Goal: Task Accomplishment & Management: Use online tool/utility

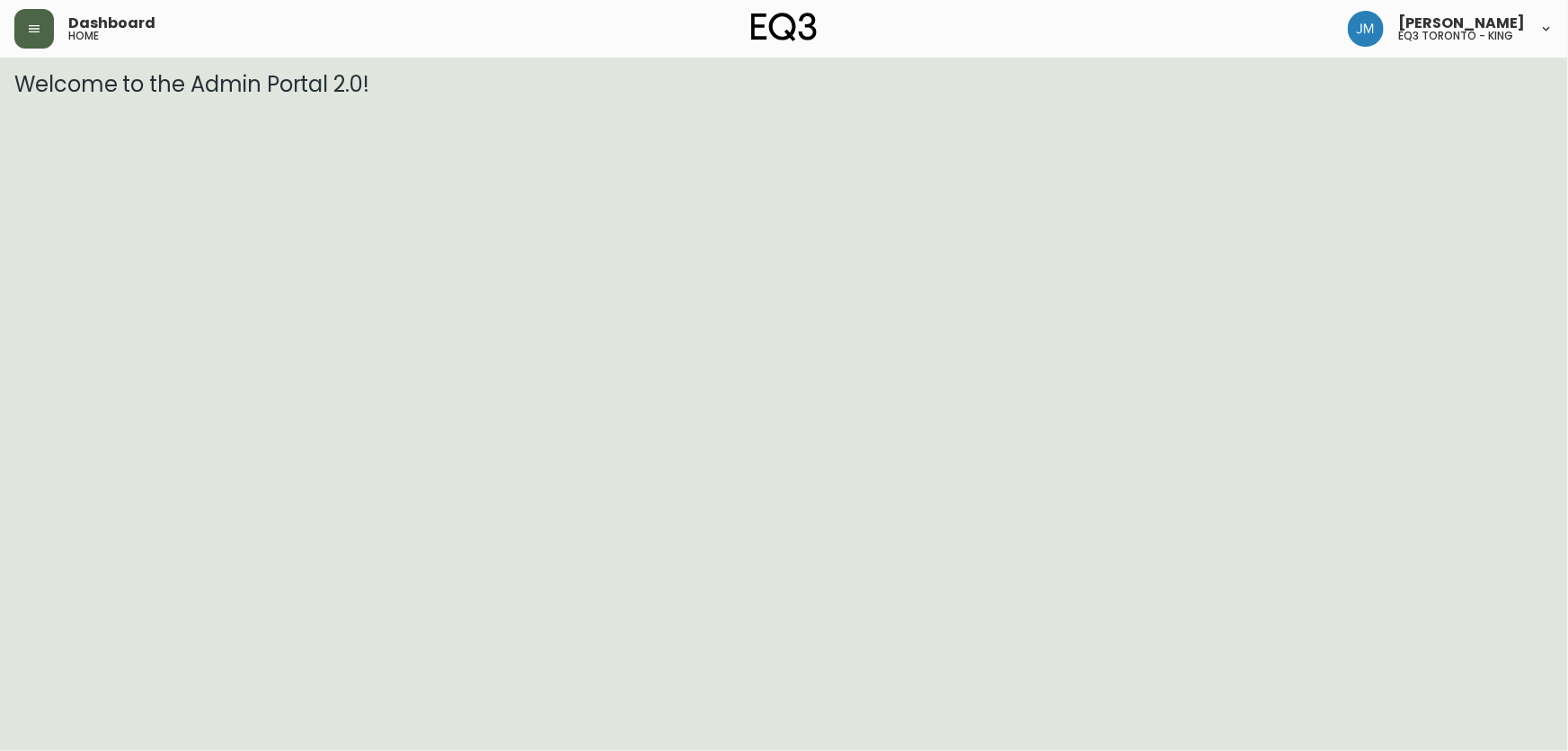
click at [37, 36] on button "button" at bounding box center [34, 29] width 40 height 40
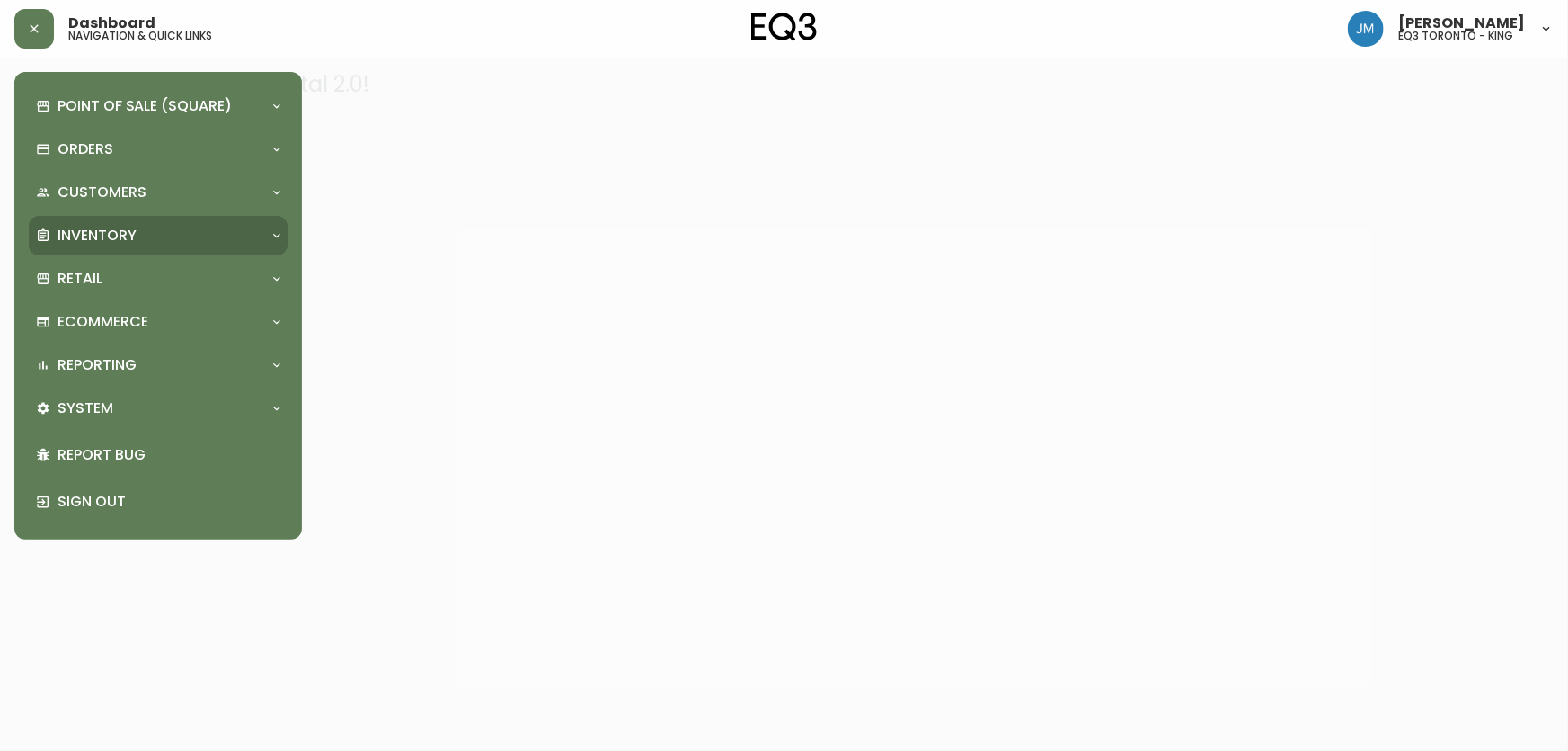
click at [118, 230] on p "Inventory" at bounding box center [97, 236] width 79 height 20
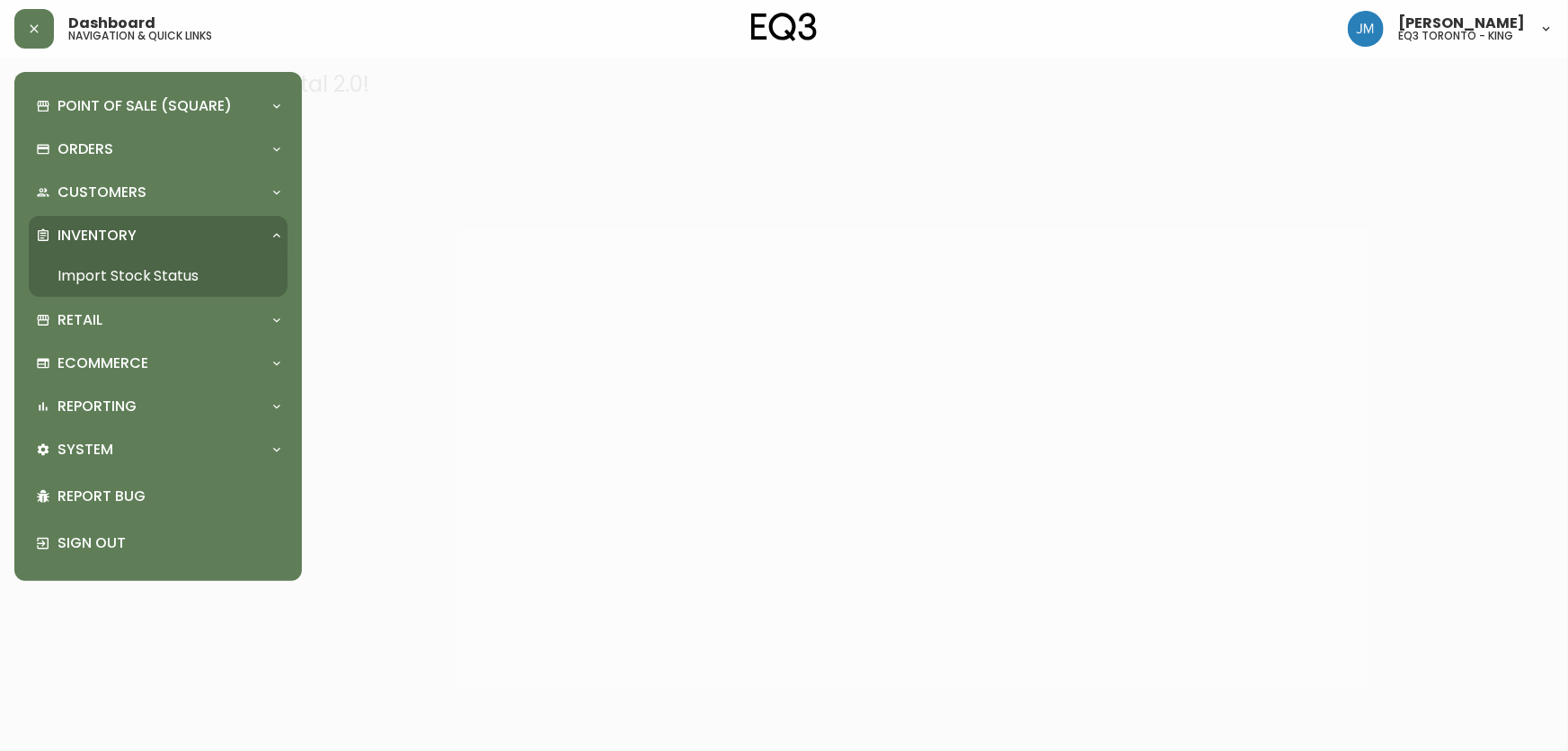
click at [126, 262] on link "Import Stock Status" at bounding box center [158, 276] width 259 height 41
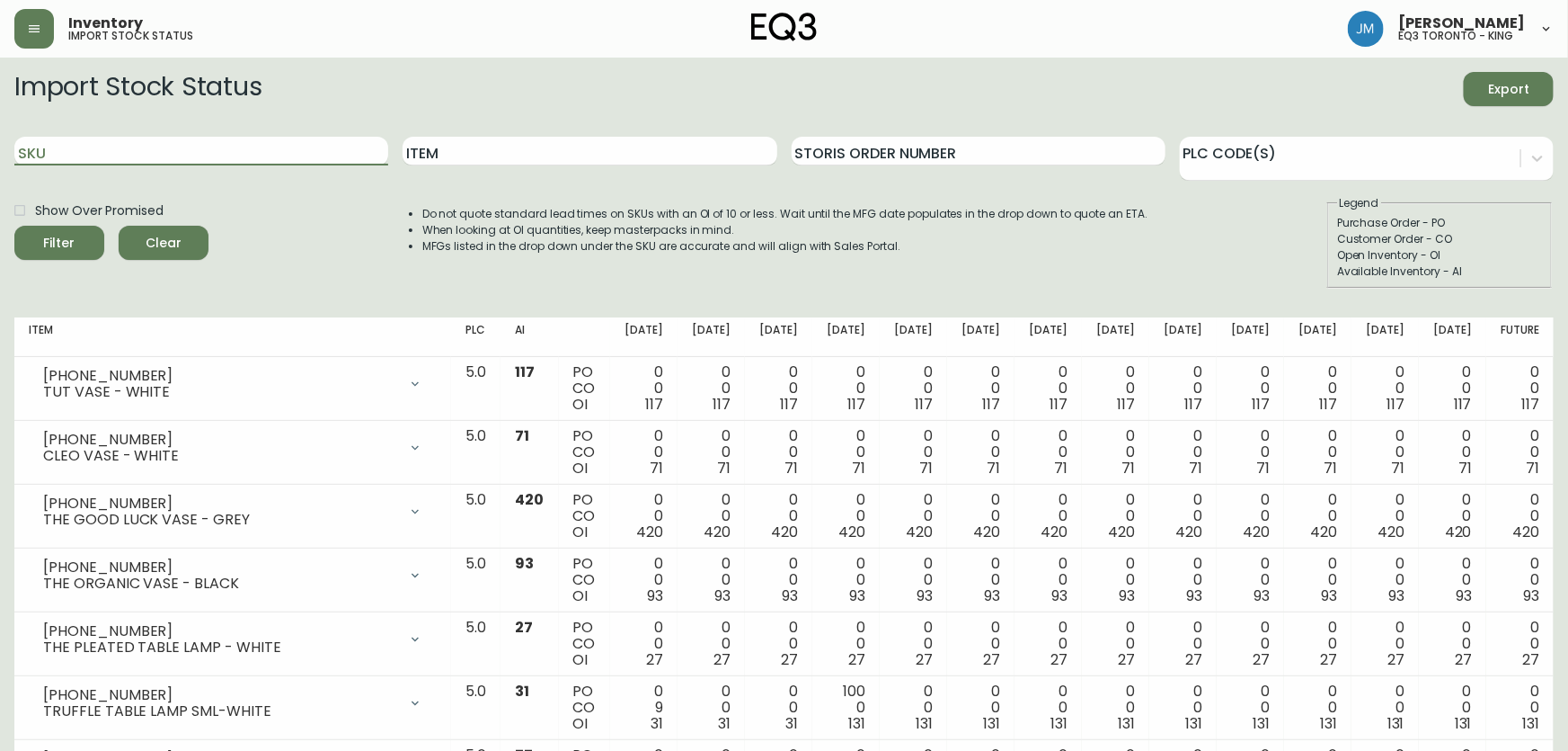
click at [251, 149] on input "SKU" at bounding box center [201, 151] width 373 height 29
paste input "7020-092-1-B"
type input "7020-092-1-B"
click at [14, 226] on button "Filter" at bounding box center [59, 243] width 90 height 34
